Goal: Task Accomplishment & Management: Manage account settings

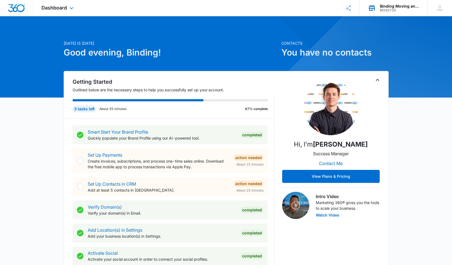
click at [387, 6] on div "Binding Moving and Storage" at bounding box center [400, 6] width 40 height 4
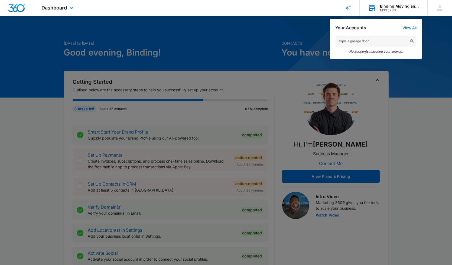
type input "triple a garage door"
click at [353, 26] on h2 "Your Accounts" at bounding box center [350, 27] width 31 height 5
click at [350, 8] on icon "Brand Profile Wizard" at bounding box center [347, 8] width 6 height 6
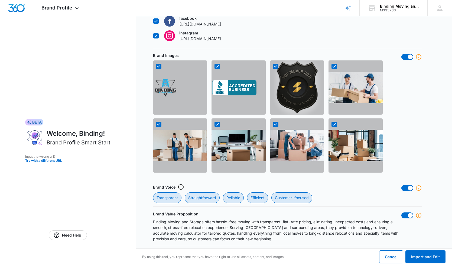
scroll to position [381, 0]
click at [436, 259] on button "Import and Edit" at bounding box center [425, 256] width 40 height 13
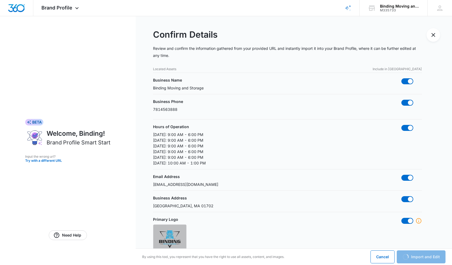
scroll to position [0, 0]
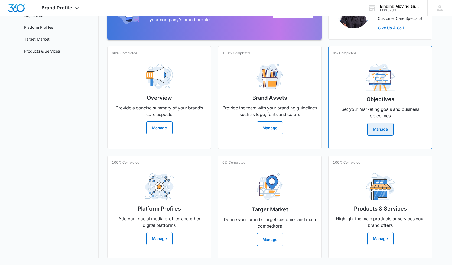
scroll to position [82, 0]
click at [39, 48] on link "Products & Services" at bounding box center [42, 51] width 36 height 6
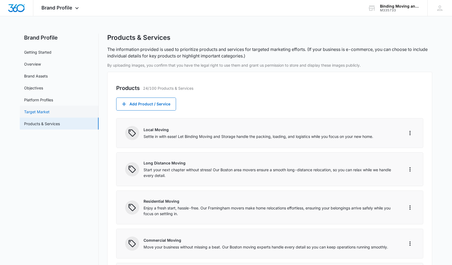
click at [42, 114] on link "Target Market" at bounding box center [36, 112] width 25 height 6
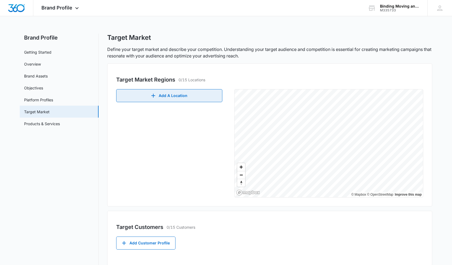
click at [164, 98] on button "Add A Location" at bounding box center [169, 95] width 106 height 13
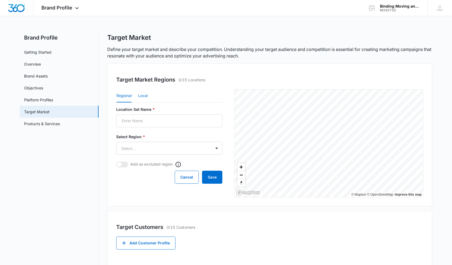
click at [146, 97] on button "Local" at bounding box center [142, 95] width 9 height 13
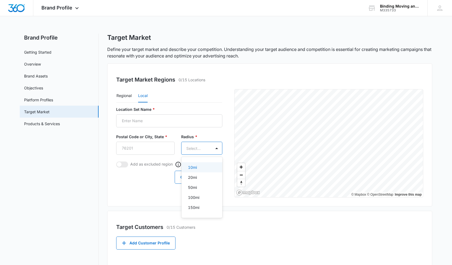
click at [193, 147] on body "Brand Profile Apps Reputation Forms CRM Email Social Payments POS Content Ads I…" at bounding box center [226, 132] width 452 height 265
click at [144, 150] on div at bounding box center [226, 132] width 452 height 265
type input "4o"
type input "02453"
click at [205, 150] on body "Brand Profile Apps Reputation Forms CRM Email Social Payments POS Content Ads I…" at bounding box center [226, 132] width 452 height 265
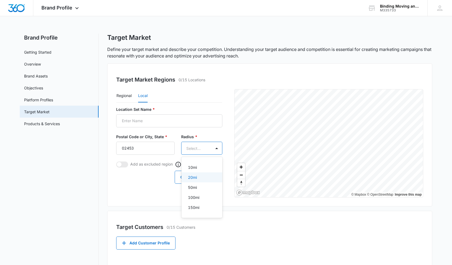
click at [199, 178] on div "20mi" at bounding box center [201, 177] width 27 height 6
type input "02453"
click at [213, 175] on button "Save" at bounding box center [212, 177] width 20 height 13
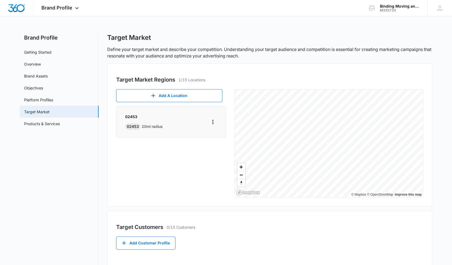
click at [216, 224] on div "Target Customers 0/15 Customers" at bounding box center [269, 227] width 307 height 8
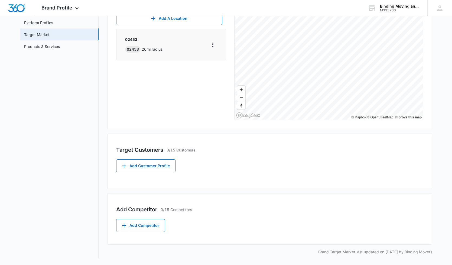
scroll to position [77, 0]
click at [142, 228] on button "Add Competitor" at bounding box center [140, 225] width 49 height 13
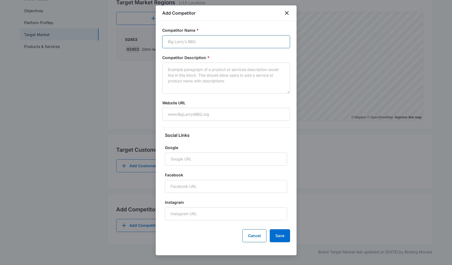
click at [192, 44] on input "Competitor Name *" at bounding box center [226, 41] width 128 height 13
type input "Oscarr Moving company"
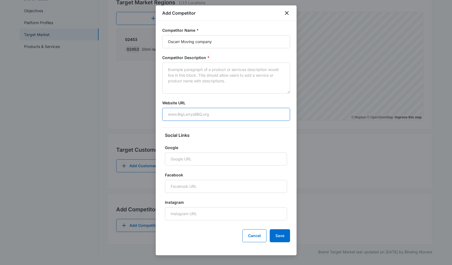
paste input "[URL][DOMAIN_NAME]"
type input "[URL][DOMAIN_NAME]"
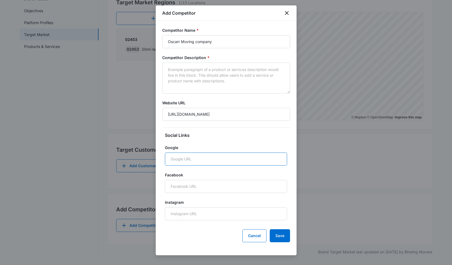
click at [177, 155] on input "Google" at bounding box center [226, 158] width 122 height 13
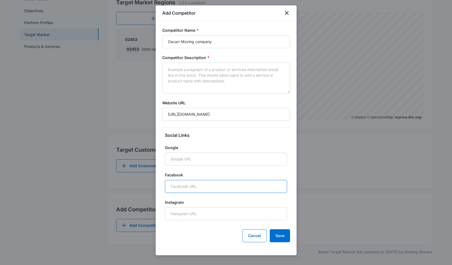
paste input "[URL][DOMAIN_NAME]"
type input "[URL][DOMAIN_NAME]"
click at [282, 234] on button "Save" at bounding box center [279, 235] width 20 height 13
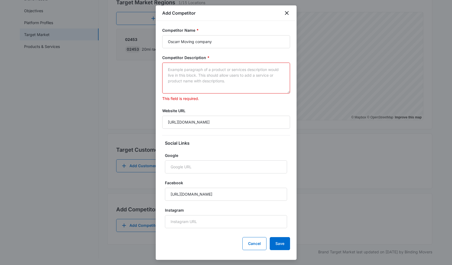
click at [85, 126] on div at bounding box center [226, 132] width 452 height 265
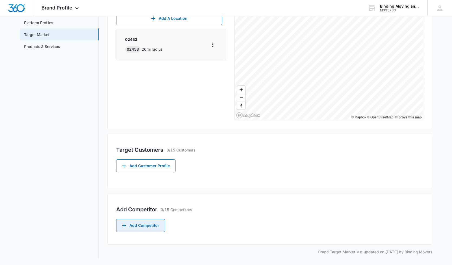
click at [135, 229] on button "Add Competitor" at bounding box center [140, 225] width 49 height 13
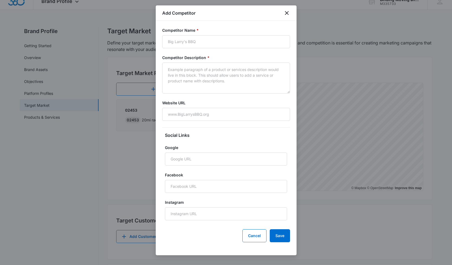
scroll to position [0, 0]
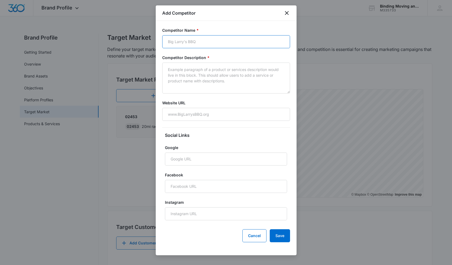
click at [219, 41] on input "Competitor Name *" at bounding box center [226, 41] width 128 height 13
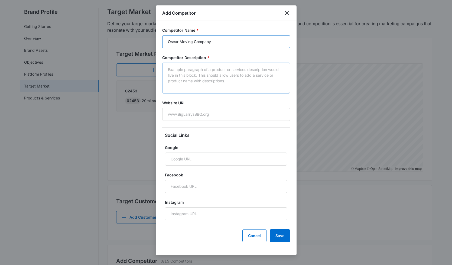
scroll to position [45, 0]
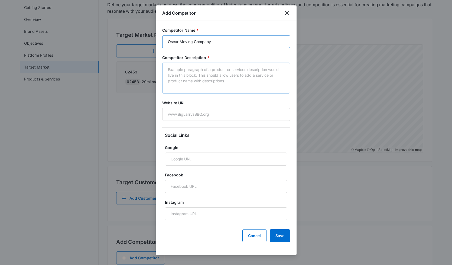
type input "Oscar Moving Company"
click at [217, 74] on textarea "Competitor Description *" at bounding box center [226, 77] width 128 height 31
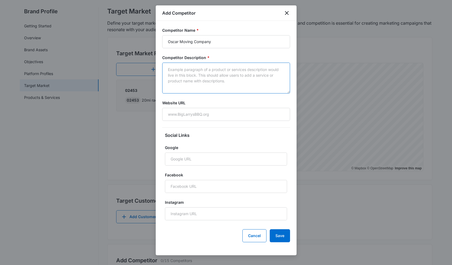
scroll to position [27, 0]
paste input "[URL][DOMAIN_NAME]"
type input "[URL][DOMAIN_NAME]"
paste input "[URL][DOMAIN_NAME]"
type input "[URL][DOMAIN_NAME]"
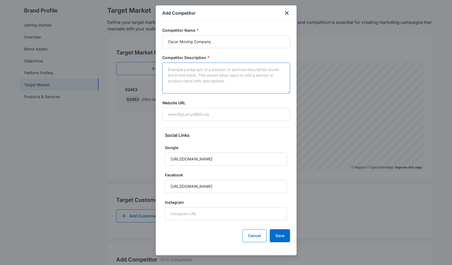
click at [174, 78] on textarea "Competitor Description *" at bounding box center [226, 77] width 128 height 31
type textarea "Moving and Storage Company"
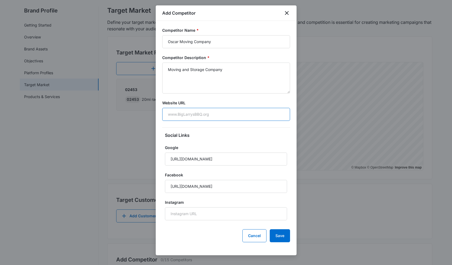
paste input "[URL][DOMAIN_NAME]"
type input "[URL][DOMAIN_NAME]"
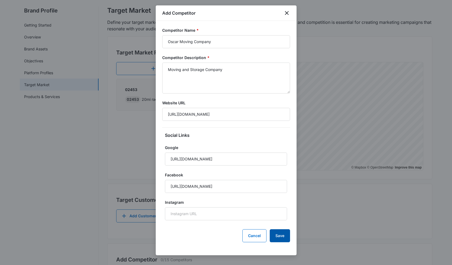
click at [285, 239] on button "Save" at bounding box center [279, 235] width 20 height 13
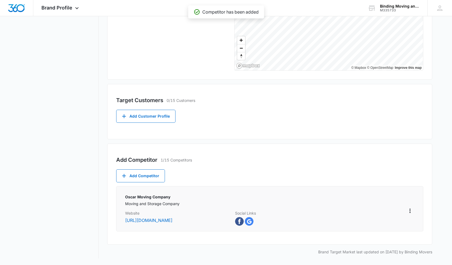
scroll to position [127, 0]
click at [149, 173] on button "Add Competitor" at bounding box center [140, 175] width 49 height 13
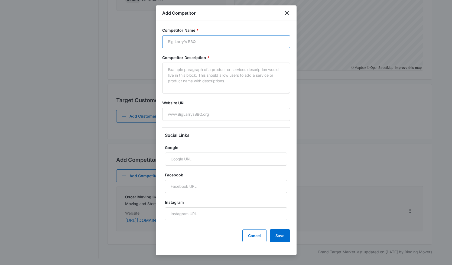
click at [191, 41] on input "Competitor Name *" at bounding box center [226, 41] width 128 height 13
click at [191, 41] on input "Aviv" at bounding box center [226, 41] width 128 height 13
click at [193, 44] on input "AvivMoving" at bounding box center [226, 41] width 128 height 13
type input "Aviv Moving and Storage"
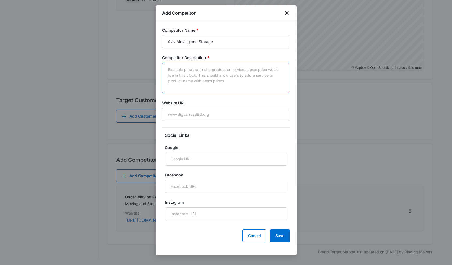
click at [181, 72] on textarea "Competitor Description *" at bounding box center [226, 77] width 128 height 31
type textarea "Moving and Storage company"
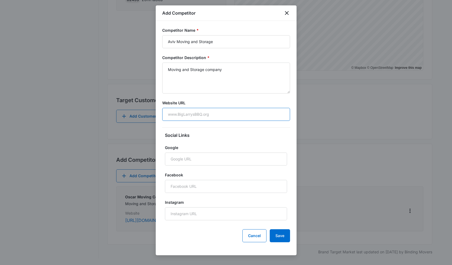
paste input "[URL][DOMAIN_NAME]"
type input "[URL][DOMAIN_NAME]"
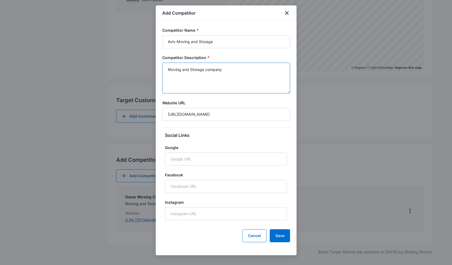
click at [179, 70] on textarea "Moving and Storage company" at bounding box center [226, 77] width 128 height 31
click at [227, 73] on textarea "Moving and Storage company" at bounding box center [226, 77] width 128 height 31
click at [180, 157] on input "Google" at bounding box center [226, 158] width 122 height 13
click at [238, 113] on input "[URL][DOMAIN_NAME]" at bounding box center [226, 114] width 128 height 13
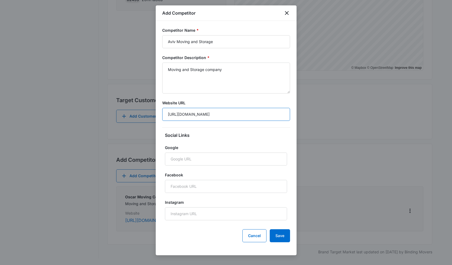
click at [238, 113] on input "[URL][DOMAIN_NAME]" at bounding box center [226, 114] width 128 height 13
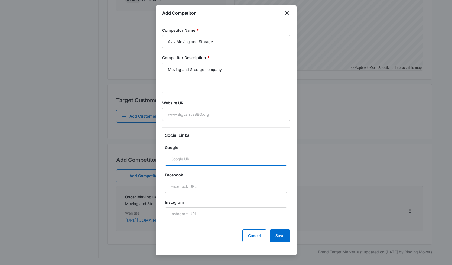
paste input "[URL][DOMAIN_NAME]"
type input "[URL][DOMAIN_NAME]"
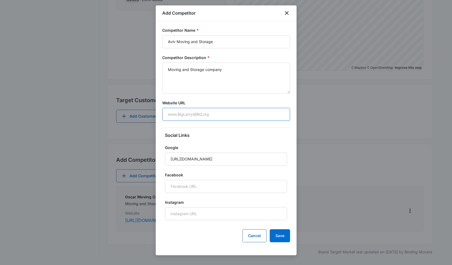
click at [192, 117] on input "Website URL" at bounding box center [226, 114] width 128 height 13
paste input "[URL][DOMAIN_NAME]"
type input "[URL][DOMAIN_NAME]"
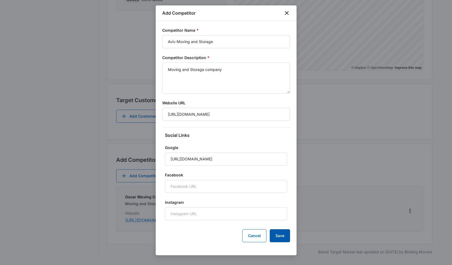
click at [274, 242] on button "Save" at bounding box center [279, 235] width 20 height 13
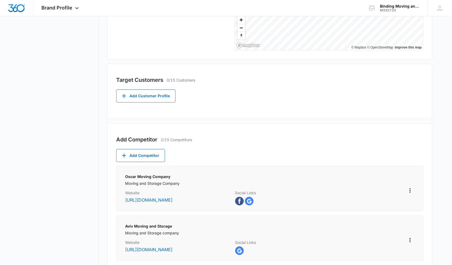
scroll to position [146, 0]
click at [144, 153] on button "Add Competitor" at bounding box center [140, 155] width 49 height 13
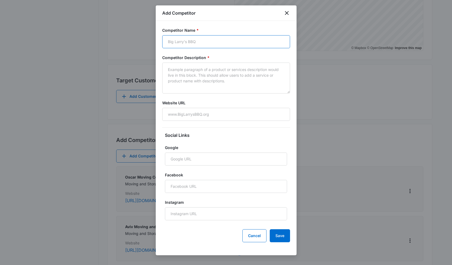
click at [207, 46] on input "Competitor Name *" at bounding box center [226, 41] width 128 height 13
click at [169, 42] on input "Ol" at bounding box center [226, 41] width 128 height 13
paste input "Efficient Moving Services"
type input "Efficient Moving Services"
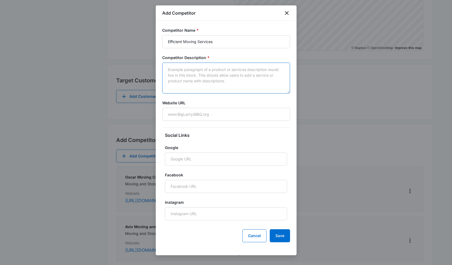
click at [187, 74] on textarea "Competitor Description *" at bounding box center [226, 77] width 128 height 31
paste textarea "Full-service local and long‑distance moving, packing, and storage provider base…"
type textarea "Full-service local and long‑distance moving, packing, and storage provider base…"
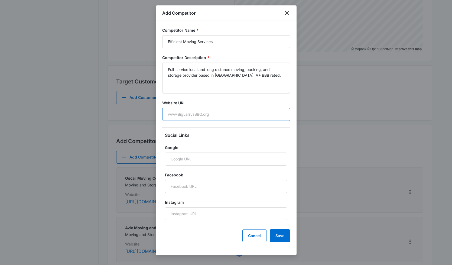
click at [184, 114] on input "Website URL" at bounding box center [226, 114] width 128 height 13
paste input "[DOMAIN_NAME]"
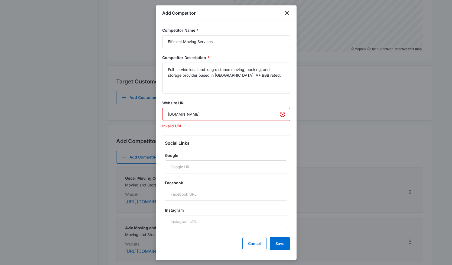
click at [165, 117] on input "[DOMAIN_NAME]" at bounding box center [226, 114] width 128 height 13
click at [168, 114] on input "[DOMAIN_NAME]" at bounding box center [226, 114] width 128 height 13
click at [197, 164] on input "Google" at bounding box center [226, 166] width 122 height 13
click at [236, 114] on input "[URL][DOMAIN_NAME]" at bounding box center [226, 114] width 128 height 13
click at [199, 162] on input "Google" at bounding box center [226, 166] width 122 height 13
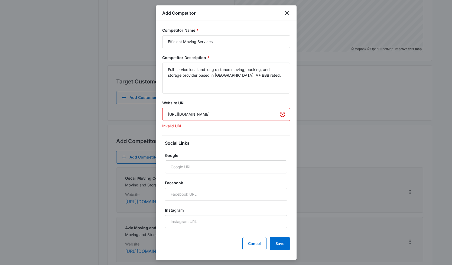
click at [170, 113] on input "[URL][DOMAIN_NAME]" at bounding box center [226, 114] width 128 height 13
click at [178, 114] on input "[URL][DOMAIN_NAME]" at bounding box center [226, 114] width 128 height 13
drag, startPoint x: 238, startPoint y: 110, endPoint x: 183, endPoint y: 110, distance: 54.9
click at [183, 109] on input "[URL][DOMAIN_NAME]" at bounding box center [226, 114] width 128 height 13
click at [178, 115] on input "[URL][DOMAIN_NAME]" at bounding box center [226, 114] width 128 height 13
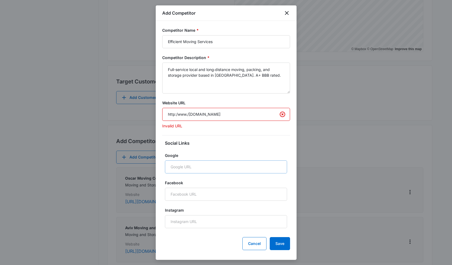
type input "http:/www./[DOMAIN_NAME]"
click at [215, 166] on input "Google" at bounding box center [226, 166] width 122 height 13
click at [238, 114] on input "http:/www./[DOMAIN_NAME]" at bounding box center [226, 114] width 128 height 13
drag, startPoint x: 246, startPoint y: 114, endPoint x: 162, endPoint y: 112, distance: 84.7
click at [162, 112] on div "Competitor Name * Efficient Moving Services Competitor Description * Full-servi…" at bounding box center [226, 140] width 141 height 239
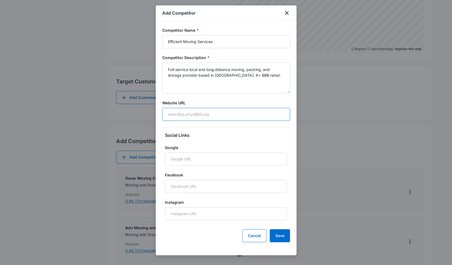
paste input "[URL][DOMAIN_NAME]"
type input "[URL][DOMAIN_NAME]"
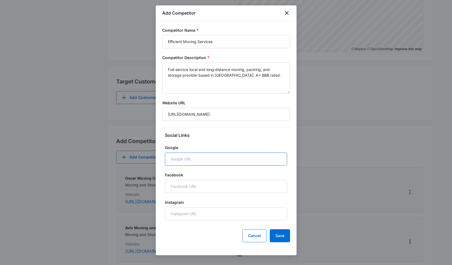
click at [175, 155] on input "Google" at bounding box center [226, 158] width 122 height 13
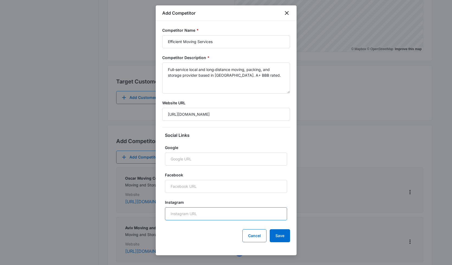
paste input "[URL][DOMAIN_NAME]"
type input "[URL][DOMAIN_NAME]"
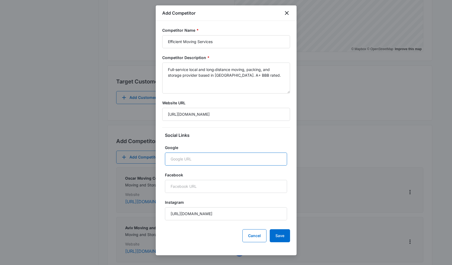
click at [192, 157] on input "Google" at bounding box center [226, 158] width 122 height 13
click at [278, 231] on button "Save" at bounding box center [279, 235] width 20 height 13
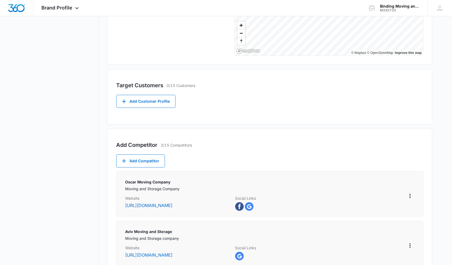
scroll to position [133, 0]
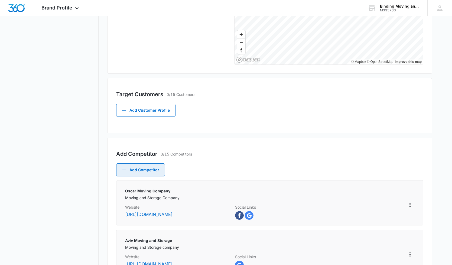
click at [140, 167] on button "Add Competitor" at bounding box center [140, 169] width 49 height 13
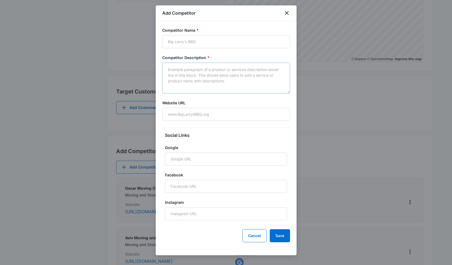
scroll to position [134, 0]
paste input "[PERSON_NAME] River Movers"
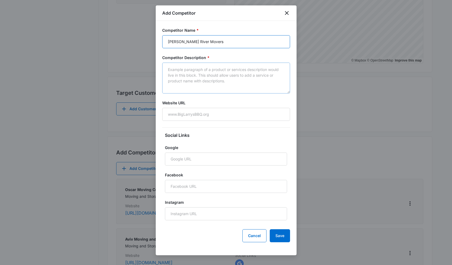
type input "[PERSON_NAME] River Movers"
click at [194, 75] on textarea "Competitor Description *" at bounding box center [226, 77] width 128 height 31
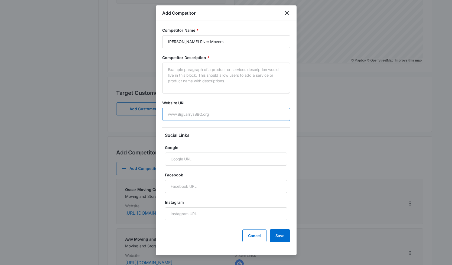
paste input "[DOMAIN_NAME] ￼"
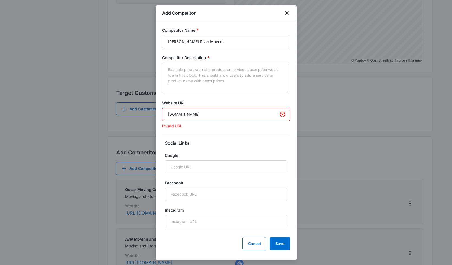
click at [228, 117] on input "[DOMAIN_NAME] ￼" at bounding box center [226, 114] width 128 height 13
click at [213, 109] on input "[DOMAIN_NAME] ￼" at bounding box center [226, 114] width 128 height 13
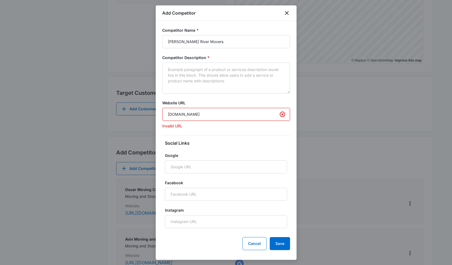
paste input "[URL][DOMAIN_NAME][DOMAIN_NAME]"
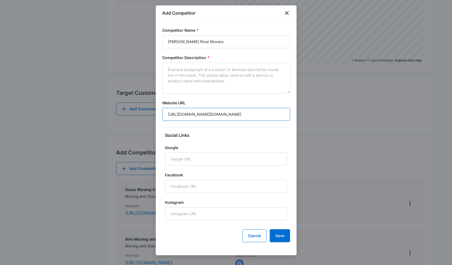
drag, startPoint x: 259, startPoint y: 115, endPoint x: 282, endPoint y: 115, distance: 23.5
click at [282, 115] on input "[URL][DOMAIN_NAME][DOMAIN_NAME]" at bounding box center [226, 114] width 128 height 13
type input "[URL][DOMAIN_NAME]"
click at [214, 168] on fieldset "Social Links Google Facebook Instagram" at bounding box center [226, 180] width 128 height 97
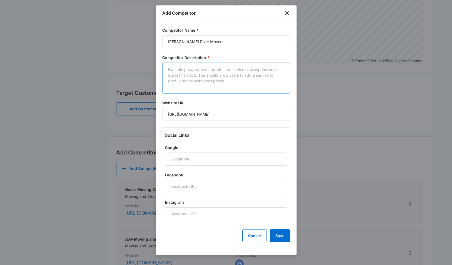
click at [180, 77] on textarea "Competitor Description *" at bounding box center [226, 77] width 128 height 31
type textarea "Moving company"
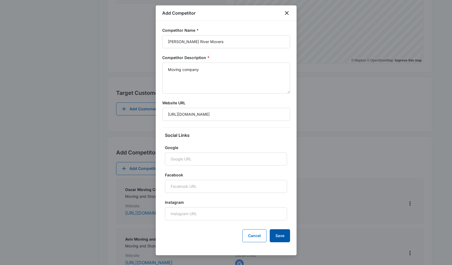
click at [279, 233] on button "Save" at bounding box center [279, 235] width 20 height 13
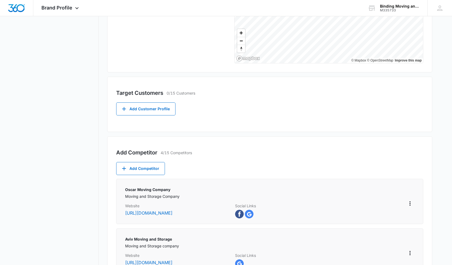
click at [207, 167] on div "Add Competitor 4/15 Competitors Add Competitor Oscar Moving Company Moving and …" at bounding box center [269, 260] width 325 height 249
click at [151, 169] on button "Add Competitor" at bounding box center [140, 168] width 49 height 13
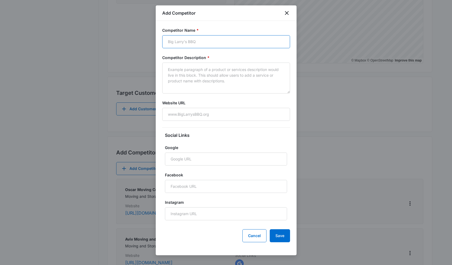
click at [198, 44] on input "Competitor Name *" at bounding box center [226, 41] width 128 height 13
click at [199, 63] on textarea "Competitor Description *" at bounding box center [226, 77] width 128 height 31
click at [216, 42] on input "Competitor Name *" at bounding box center [226, 41] width 128 height 13
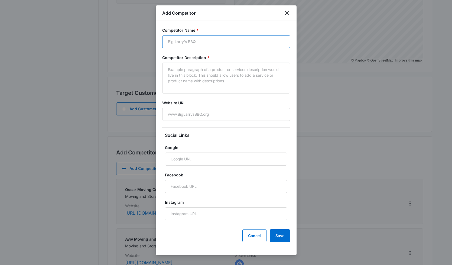
click at [216, 42] on input "Competitor Name *" at bounding box center [226, 41] width 128 height 13
paste input "Esquire Moving & Storage"
type input "Esquire Moving & Storage"
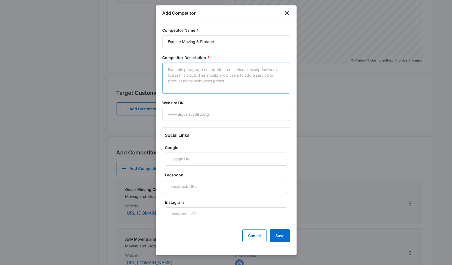
click at [196, 73] on textarea "Competitor Description *" at bounding box center [226, 77] width 128 height 31
paste input "[URL][DOMAIN_NAME]"
type input "[URL][DOMAIN_NAME]"
click at [186, 73] on textarea "Competitor Description *" at bounding box center [226, 77] width 128 height 31
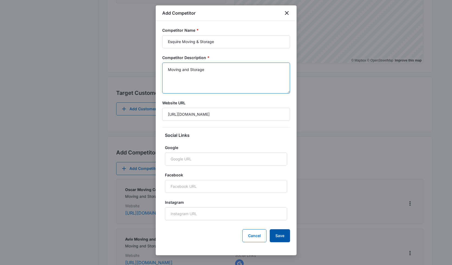
type textarea "Moving and Storage"
click at [280, 237] on button "Save" at bounding box center [279, 235] width 20 height 13
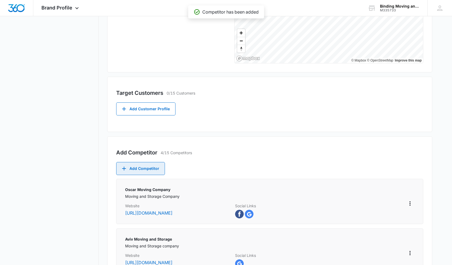
click at [150, 172] on button "Add Competitor" at bounding box center [140, 168] width 49 height 13
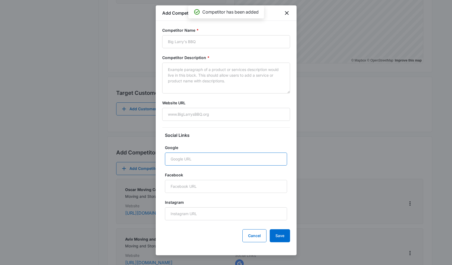
click at [185, 158] on input "Google" at bounding box center [226, 158] width 122 height 13
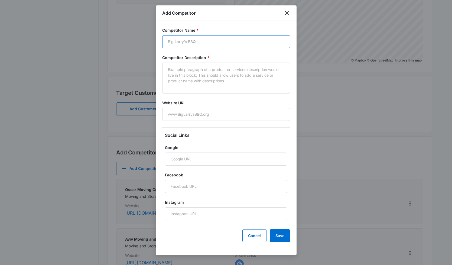
paste input "Flash Moving & Storage, LLC"
type input "Flash Moving & Storage, LLC"
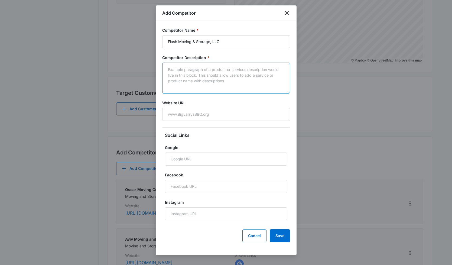
click at [186, 77] on textarea "Competitor Description *" at bounding box center [226, 77] width 128 height 31
type textarea "Moving and Storage Company"
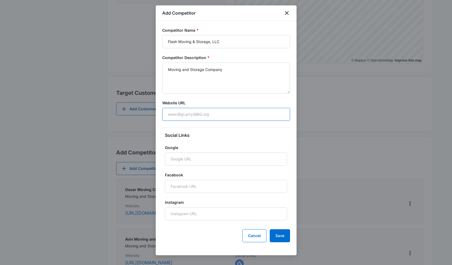
click at [175, 116] on input "Website URL" at bounding box center [226, 114] width 128 height 13
paste input "[URL][DOMAIN_NAME]"
type input "[URL][DOMAIN_NAME]"
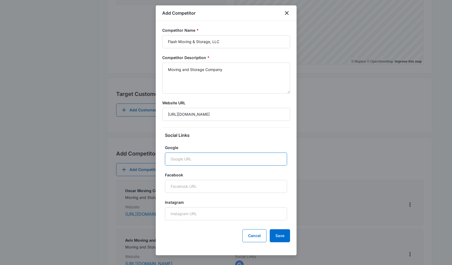
click at [180, 159] on input "Google" at bounding box center [226, 158] width 122 height 13
click at [181, 153] on input "Google" at bounding box center [226, 158] width 122 height 13
paste input "[URL][DOMAIN_NAME]"
type input "[URL][DOMAIN_NAME]"
drag, startPoint x: 252, startPoint y: 159, endPoint x: 170, endPoint y: 160, distance: 82.5
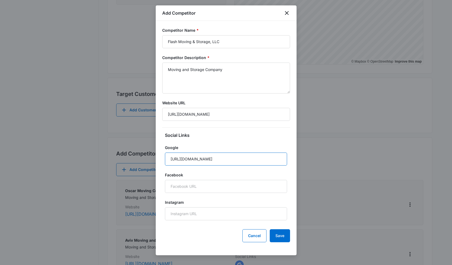
click at [170, 160] on input "[URL][DOMAIN_NAME]" at bounding box center [226, 158] width 122 height 13
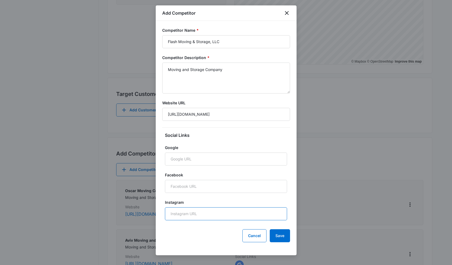
paste input "[URL][DOMAIN_NAME]"
type input "[URL][DOMAIN_NAME]"
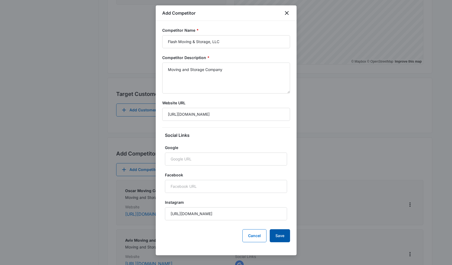
click at [283, 233] on button "Save" at bounding box center [279, 235] width 20 height 13
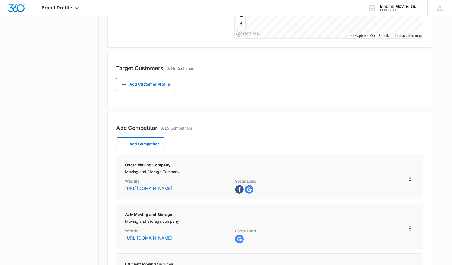
scroll to position [137, 0]
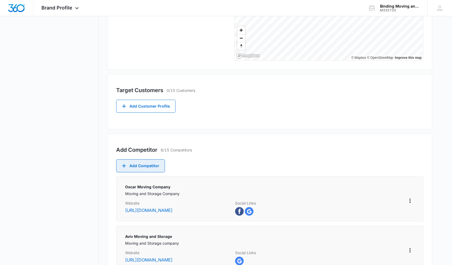
click at [141, 164] on button "Add Competitor" at bounding box center [140, 165] width 49 height 13
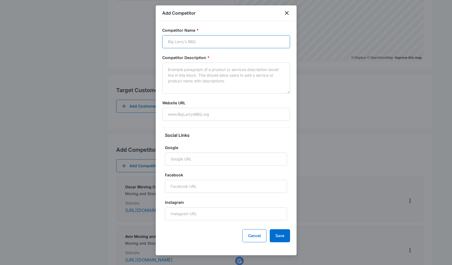
paste input "Boston Best Rate Movers"
type input "Boston Best Rate Movers"
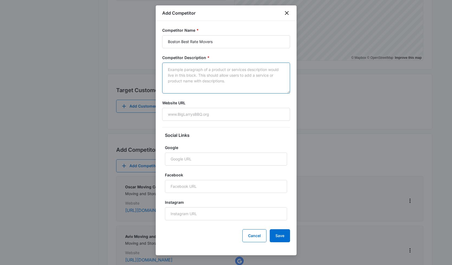
click at [179, 75] on textarea "Competitor Description *" at bounding box center [226, 77] width 128 height 31
paste input "[URL][DOMAIN_NAME]"
type input "[URL][DOMAIN_NAME]"
click at [195, 68] on textarea "Competitor Description *" at bounding box center [226, 77] width 128 height 31
type textarea "moving and storage company"
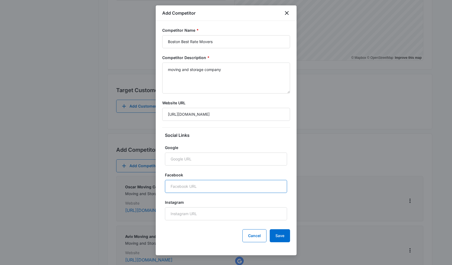
paste input "[URL][DOMAIN_NAME]"
type input "[URL][DOMAIN_NAME]"
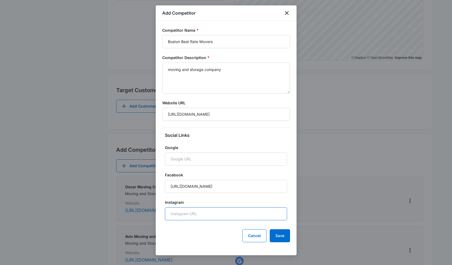
paste input "[URL][DOMAIN_NAME]"
type input "[URL][DOMAIN_NAME]"
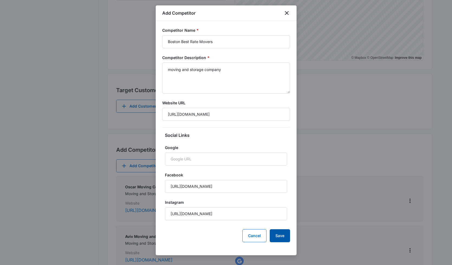
click at [281, 233] on button "Save" at bounding box center [279, 235] width 20 height 13
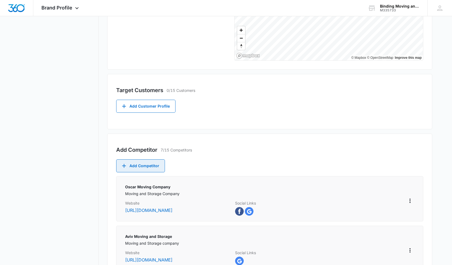
click at [152, 164] on button "Add Competitor" at bounding box center [140, 165] width 49 height 13
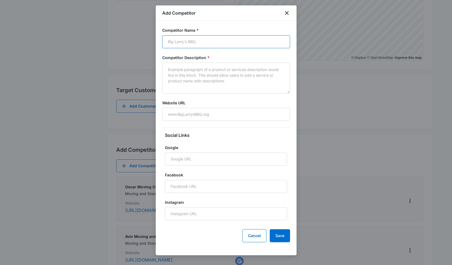
paste input "Gentle Giant Moving Company"
type input "Gentle Giant Moving Company"
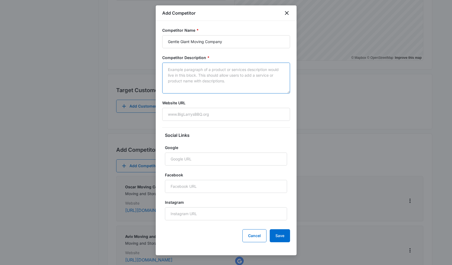
click at [193, 73] on textarea "Competitor Description *" at bounding box center [226, 77] width 128 height 31
type textarea "National Moving company"
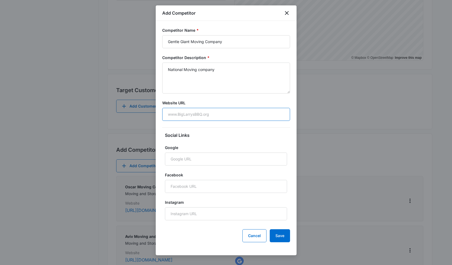
paste input "[URL][DOMAIN_NAME]"
type input "[URL][DOMAIN_NAME]"
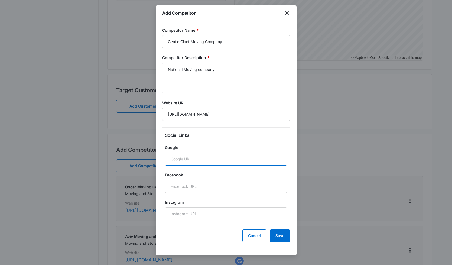
click at [178, 162] on input "Google" at bounding box center [226, 158] width 122 height 13
click at [281, 236] on button "Save" at bounding box center [279, 235] width 20 height 13
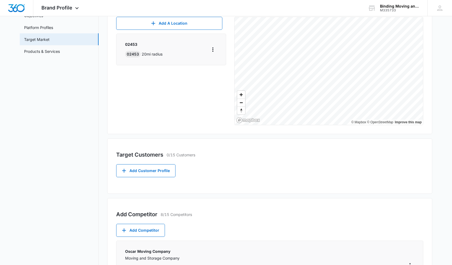
scroll to position [31, 0]
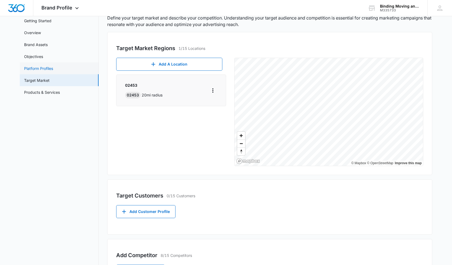
click at [37, 69] on link "Platform Profiles" at bounding box center [38, 68] width 29 height 6
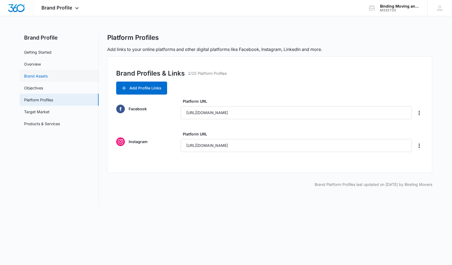
click at [39, 79] on link "Brand Assets" at bounding box center [36, 76] width 24 height 6
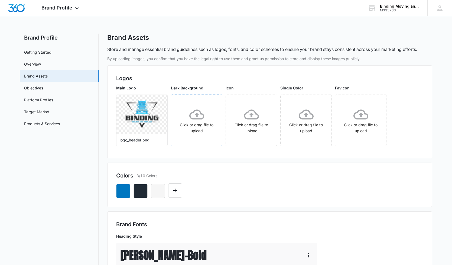
click at [197, 120] on icon at bounding box center [196, 114] width 15 height 15
click at [256, 122] on div "Click or drag file to upload" at bounding box center [251, 120] width 51 height 27
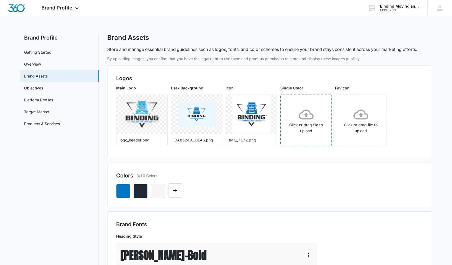
click at [300, 115] on icon at bounding box center [305, 114] width 15 height 15
click at [358, 118] on icon at bounding box center [360, 114] width 15 height 15
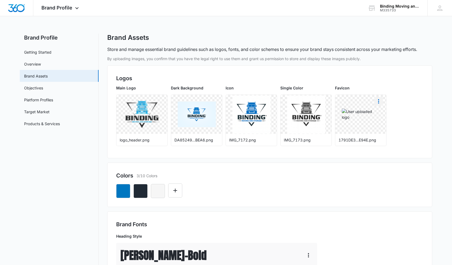
click at [379, 101] on icon "More" at bounding box center [378, 101] width 1 height 4
click at [391, 125] on div "Delete" at bounding box center [390, 125] width 18 height 4
click at [363, 118] on icon at bounding box center [360, 114] width 15 height 10
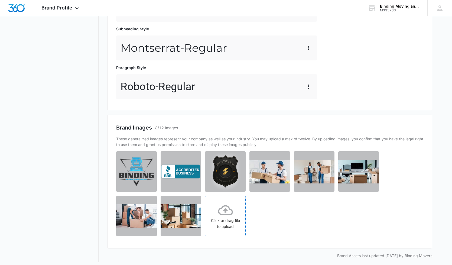
scroll to position [246, 0]
click at [223, 213] on icon at bounding box center [225, 209] width 15 height 15
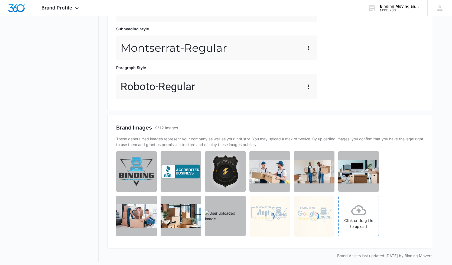
click at [361, 219] on div "Click or drag file to upload" at bounding box center [358, 215] width 40 height 27
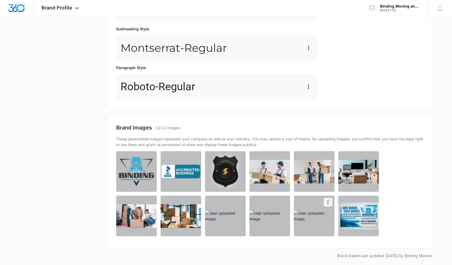
click at [329, 202] on icon "More" at bounding box center [327, 202] width 6 height 6
click at [312, 223] on div "Delete" at bounding box center [310, 225] width 18 height 4
click at [287, 199] on button "More" at bounding box center [283, 202] width 9 height 9
click at [274, 226] on div "Delete" at bounding box center [266, 225] width 18 height 4
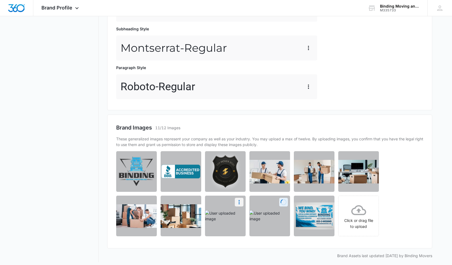
click at [240, 203] on icon "More" at bounding box center [239, 202] width 6 height 6
click at [231, 225] on button "Delete" at bounding box center [224, 225] width 37 height 8
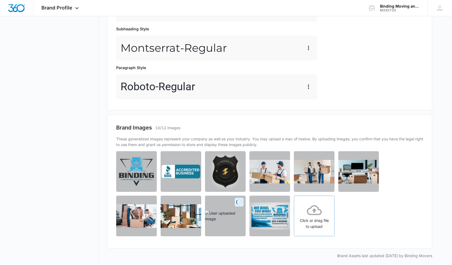
click at [312, 210] on icon at bounding box center [314, 210] width 15 height 10
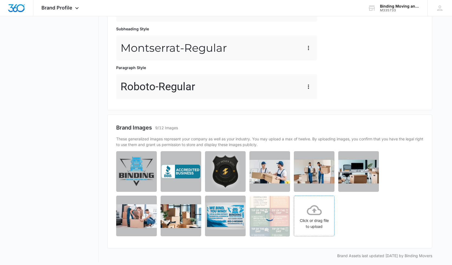
click at [308, 215] on icon at bounding box center [314, 209] width 15 height 15
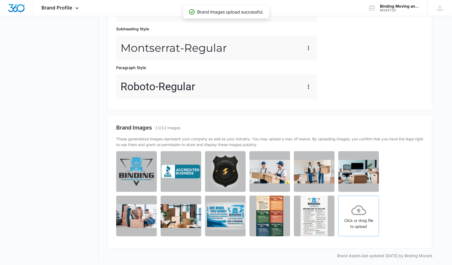
click at [357, 219] on div "Click or drag file to upload" at bounding box center [358, 215] width 40 height 27
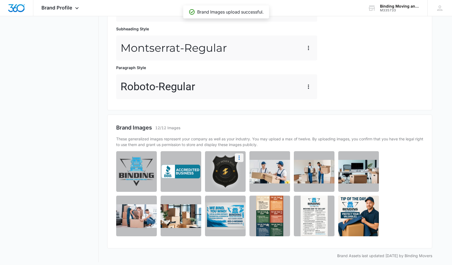
click at [238, 157] on icon "More" at bounding box center [239, 157] width 6 height 6
click at [220, 183] on button "Delete" at bounding box center [224, 181] width 37 height 8
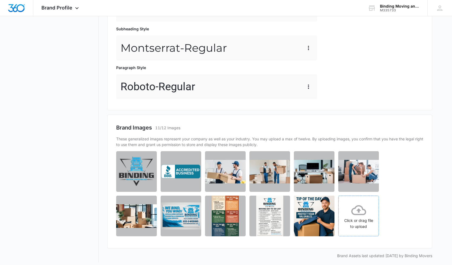
click at [361, 209] on icon at bounding box center [358, 209] width 15 height 15
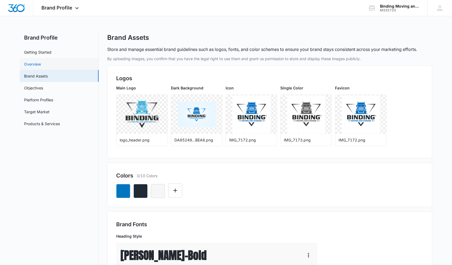
click at [24, 63] on link "Overview" at bounding box center [32, 64] width 17 height 6
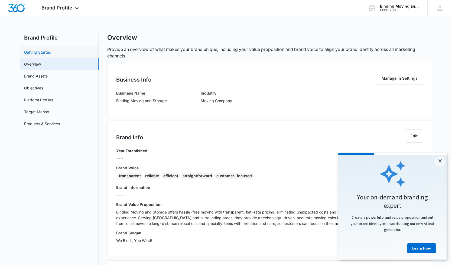
click at [51, 55] on link "Getting Started" at bounding box center [37, 52] width 27 height 6
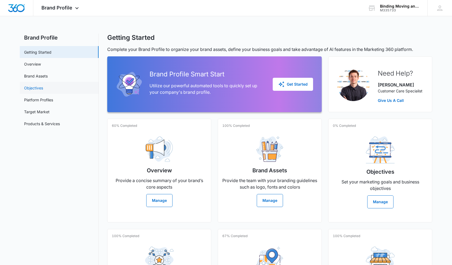
click at [40, 85] on link "Objectives" at bounding box center [33, 88] width 19 height 6
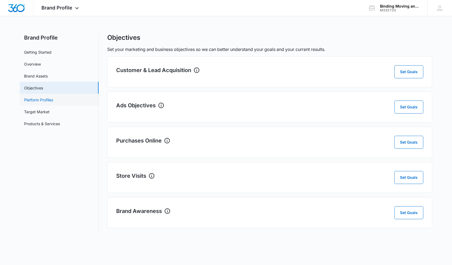
click at [27, 103] on link "Platform Profiles" at bounding box center [38, 100] width 29 height 6
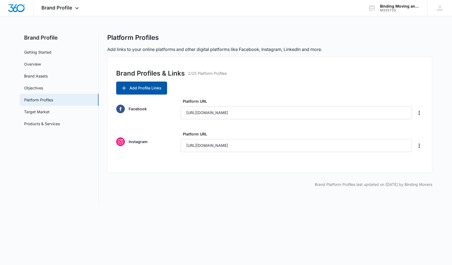
click at [155, 85] on button "Add Profile Links" at bounding box center [141, 87] width 51 height 13
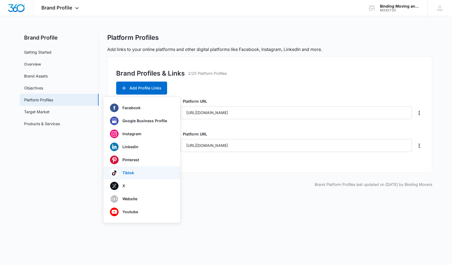
click at [119, 173] on div "Tiktok" at bounding box center [138, 172] width 57 height 9
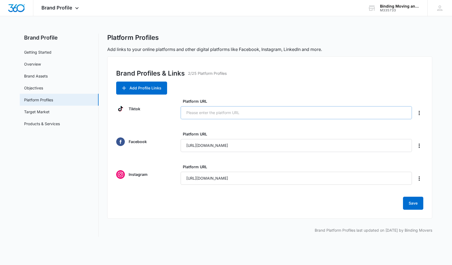
click at [238, 108] on input "Platform URL" at bounding box center [295, 112] width 231 height 13
type input "Binding.Movers"
click at [419, 205] on button "Save" at bounding box center [413, 202] width 20 height 13
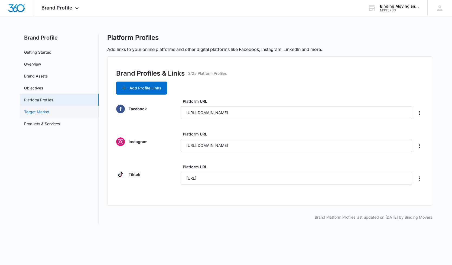
click at [49, 114] on link "Target Market" at bounding box center [36, 112] width 25 height 6
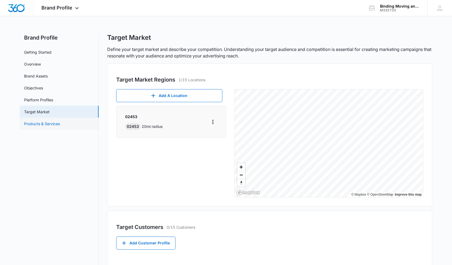
click at [42, 121] on link "Products & Services" at bounding box center [42, 124] width 36 height 6
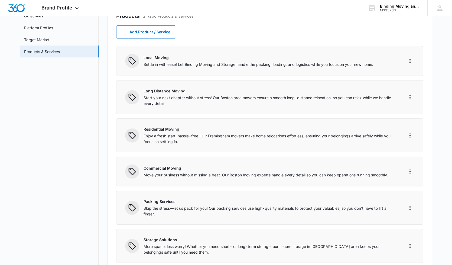
scroll to position [48, 0]
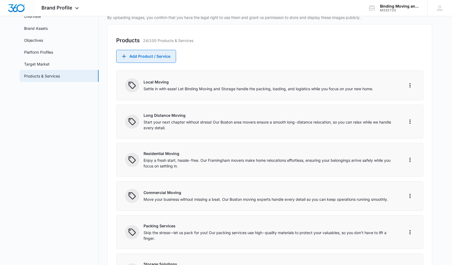
click at [147, 56] on button "Add Product / Service" at bounding box center [146, 56] width 60 height 13
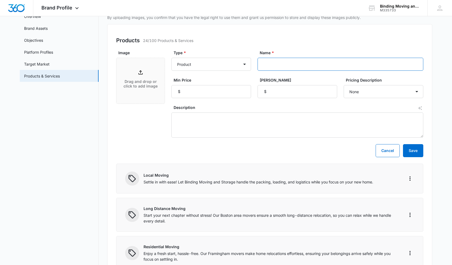
click at [268, 64] on input "Name *" at bounding box center [340, 64] width 166 height 13
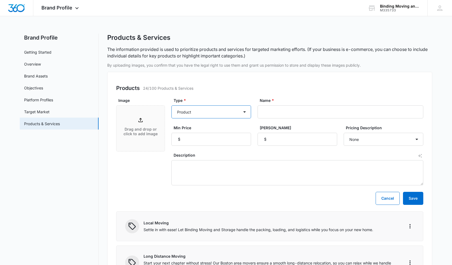
scroll to position [0, 0]
click at [40, 75] on link "Brand Assets" at bounding box center [36, 76] width 24 height 6
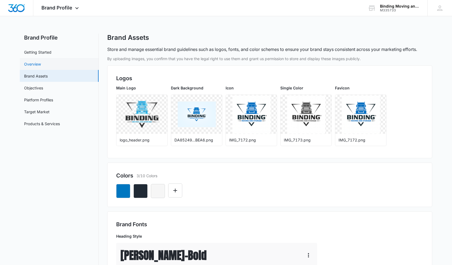
click at [41, 65] on link "Overview" at bounding box center [32, 64] width 17 height 6
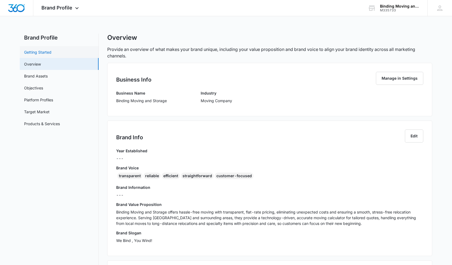
click at [48, 50] on link "Getting Started" at bounding box center [37, 52] width 27 height 6
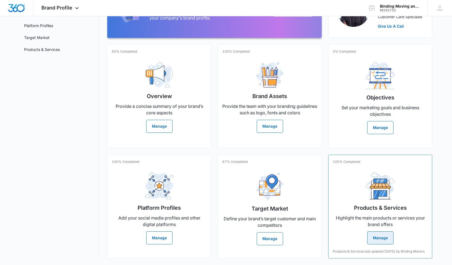
scroll to position [82, 0]
click at [159, 231] on button "Manage" at bounding box center [159, 237] width 26 height 13
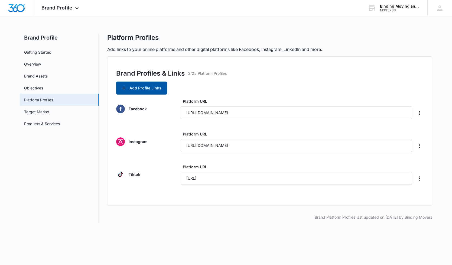
click at [128, 87] on button "Add Profile Links" at bounding box center [141, 87] width 51 height 13
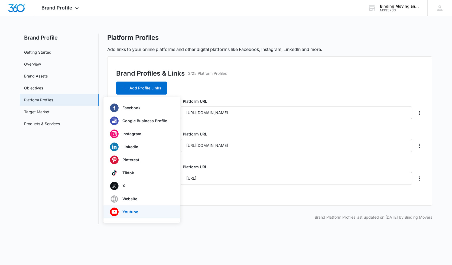
click at [124, 211] on p "Youtube" at bounding box center [130, 212] width 16 height 4
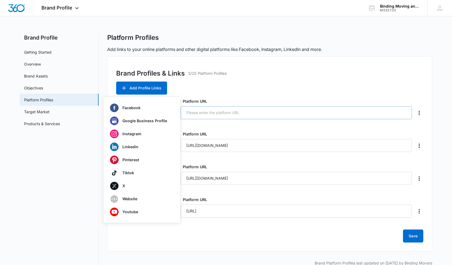
click at [232, 110] on input "Platform URL" at bounding box center [295, 112] width 231 height 13
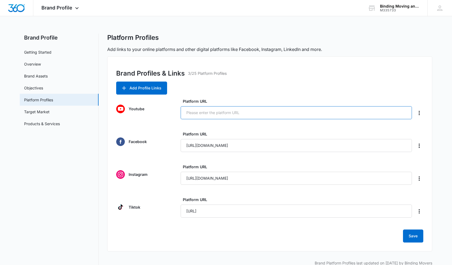
paste input "https://studio.youtube.com/channel/UCyB6I0G4R3k6eYcCpkYTRaA/videos/upload?filte…"
type input "https://studio.youtube.com/channel/UCyB6I0G4R3k6eYcCpkYTRaA/videos/upload?filte…"
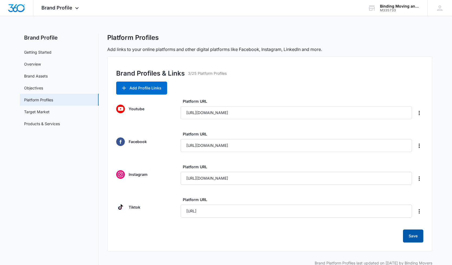
click at [407, 241] on button "Save" at bounding box center [413, 235] width 20 height 13
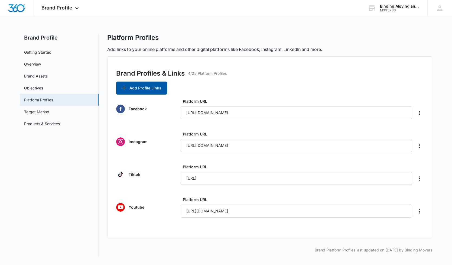
click at [129, 91] on button "Add Profile Links" at bounding box center [141, 87] width 51 height 13
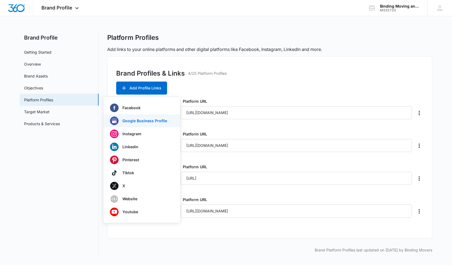
click at [151, 121] on p "Google Business Profile" at bounding box center [144, 121] width 45 height 4
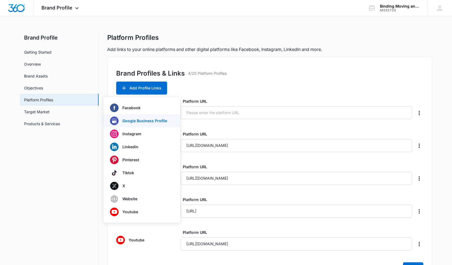
click at [130, 119] on p "Google Business Profile" at bounding box center [144, 121] width 45 height 4
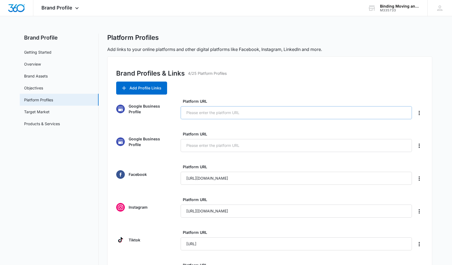
click at [211, 112] on input "Platform URL" at bounding box center [295, 112] width 231 height 13
paste input "https://www.google.com/search?q=Binding+Movers&stick=H4sIAAAAAAAA_-NgU1I1qEg0NE…"
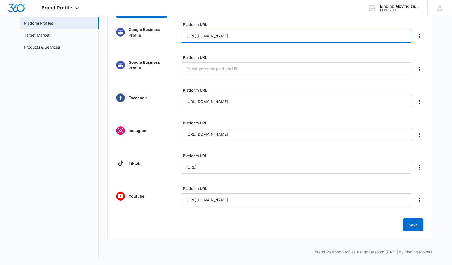
scroll to position [77, 0]
type input "https://www.google.com/search?q=Binding+Movers&stick=H4sIAAAAAAAA_-NgU1I1qEg0NE…"
click at [410, 222] on button "Save" at bounding box center [413, 224] width 20 height 13
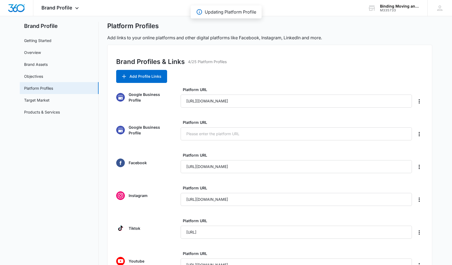
scroll to position [2, 0]
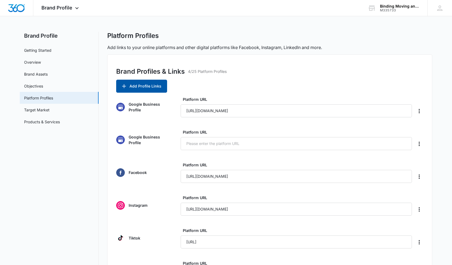
click at [158, 88] on button "Add Profile Links" at bounding box center [141, 86] width 51 height 13
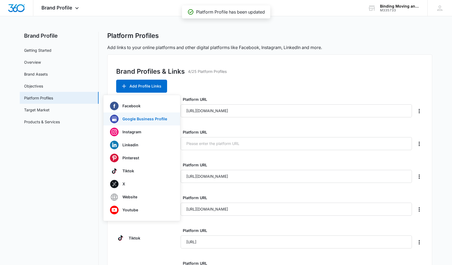
click at [136, 117] on p "Google Business Profile" at bounding box center [144, 119] width 45 height 4
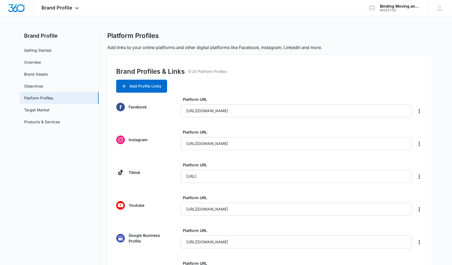
click at [167, 84] on div "Brand Profiles & Links 5/25 Platform Profiles Add Profile Links Facebook Platfo…" at bounding box center [269, 177] width 325 height 247
click at [123, 86] on icon "button" at bounding box center [124, 86] width 4 height 4
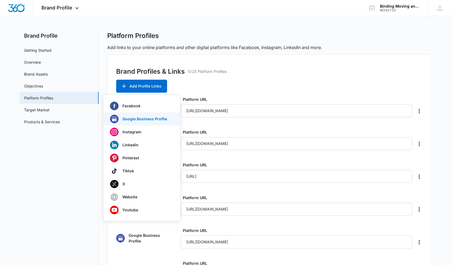
click at [133, 116] on div "Google Business Profile" at bounding box center [138, 118] width 57 height 9
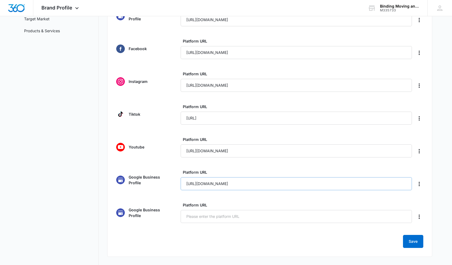
scroll to position [94, 0]
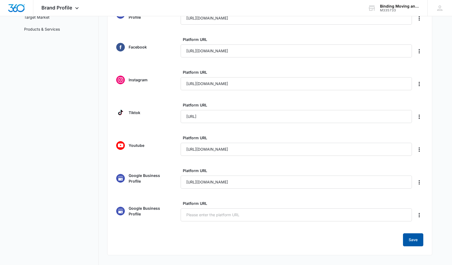
type input "https://www.google.com/search?q=Binding+Moving+and+Storage&stick=H4sIAAAAAAAA_-…"
click at [418, 240] on button "Save" at bounding box center [413, 239] width 20 height 13
click at [420, 217] on icon "Delete" at bounding box center [419, 215] width 6 height 6
click at [427, 233] on button "Delete" at bounding box center [430, 230] width 31 height 8
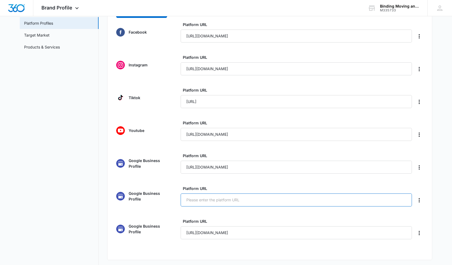
click at [303, 205] on input "Platform URL" at bounding box center [295, 199] width 231 height 13
click at [309, 200] on input "Platform URL" at bounding box center [295, 199] width 231 height 13
click at [419, 200] on icon "Delete" at bounding box center [419, 200] width 6 height 6
click at [432, 215] on div "Delete" at bounding box center [427, 215] width 11 height 4
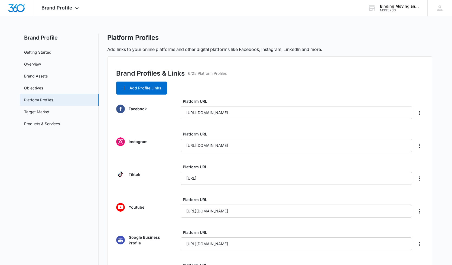
scroll to position [0, 0]
click at [118, 89] on button "Add Profile Links" at bounding box center [141, 87] width 51 height 13
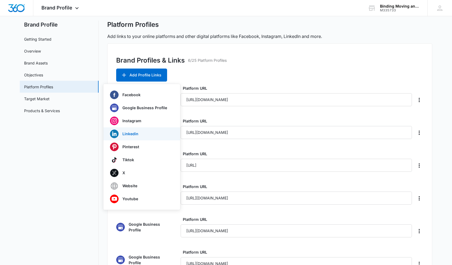
scroll to position [11, 0]
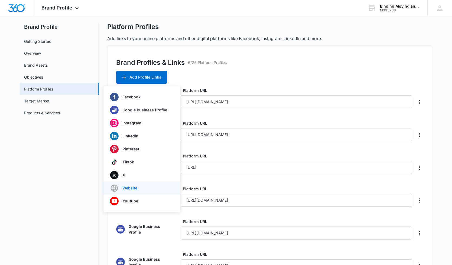
click at [126, 186] on p "Website" at bounding box center [129, 188] width 15 height 4
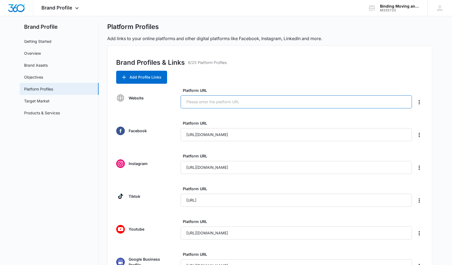
paste input "https://bindingmovers.com"
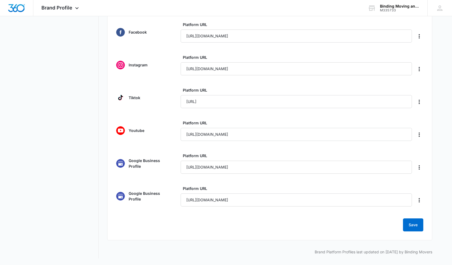
scroll to position [109, 0]
type input "https://bindingmovers.com"
click at [416, 219] on button "Save" at bounding box center [413, 224] width 20 height 13
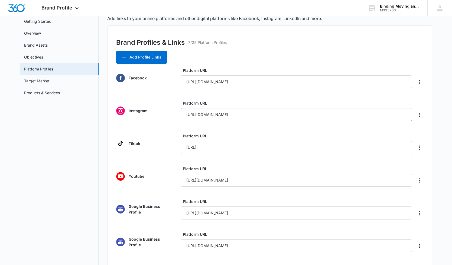
scroll to position [29, 0]
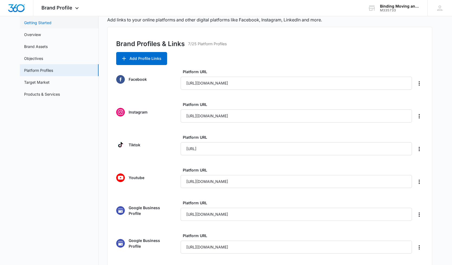
click at [33, 25] on link "Getting Started" at bounding box center [37, 23] width 27 height 6
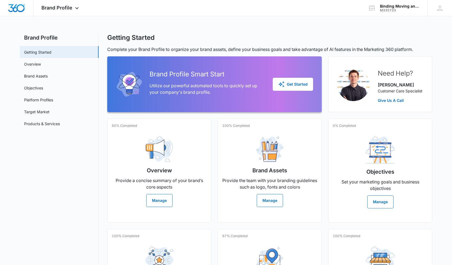
click at [42, 40] on h2 "Brand Profile" at bounding box center [59, 38] width 79 height 8
click at [44, 55] on link "Getting Started" at bounding box center [37, 52] width 27 height 6
click at [41, 62] on link "Overview" at bounding box center [32, 64] width 17 height 6
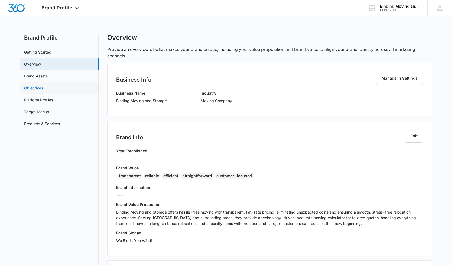
click at [43, 85] on link "Objectives" at bounding box center [33, 88] width 19 height 6
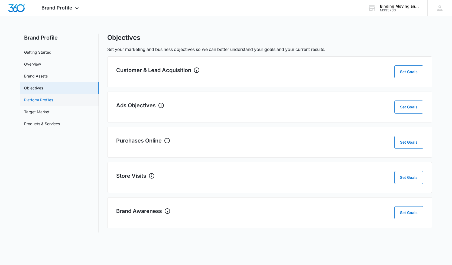
click at [45, 97] on link "Platform Profiles" at bounding box center [38, 100] width 29 height 6
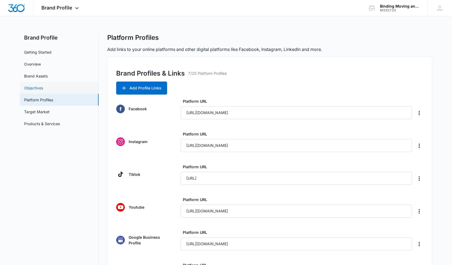
click at [43, 90] on link "Objectives" at bounding box center [33, 88] width 19 height 6
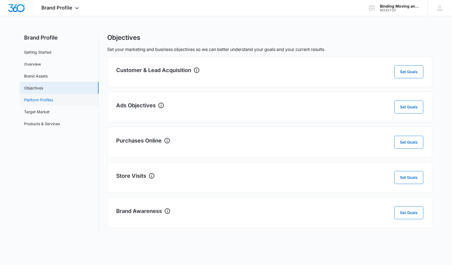
click at [44, 100] on link "Platform Profiles" at bounding box center [38, 100] width 29 height 6
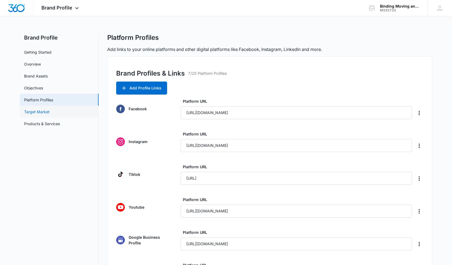
click at [49, 109] on link "Target Market" at bounding box center [36, 112] width 25 height 6
